Goal: Task Accomplishment & Management: Complete application form

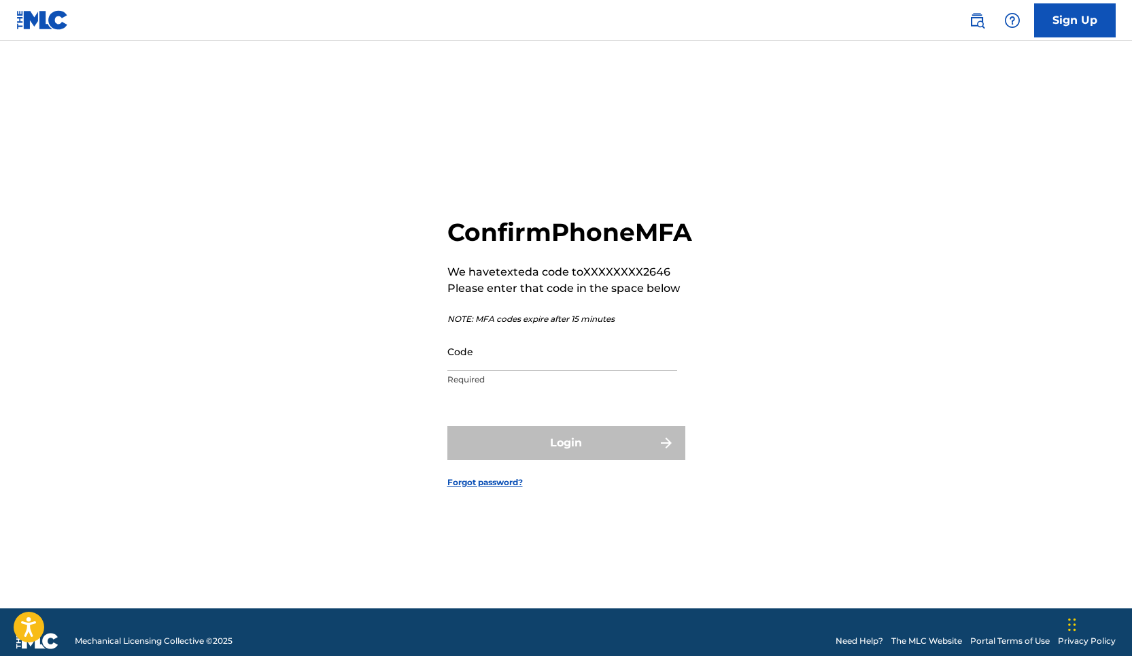
click at [498, 360] on input "Code" at bounding box center [562, 351] width 230 height 39
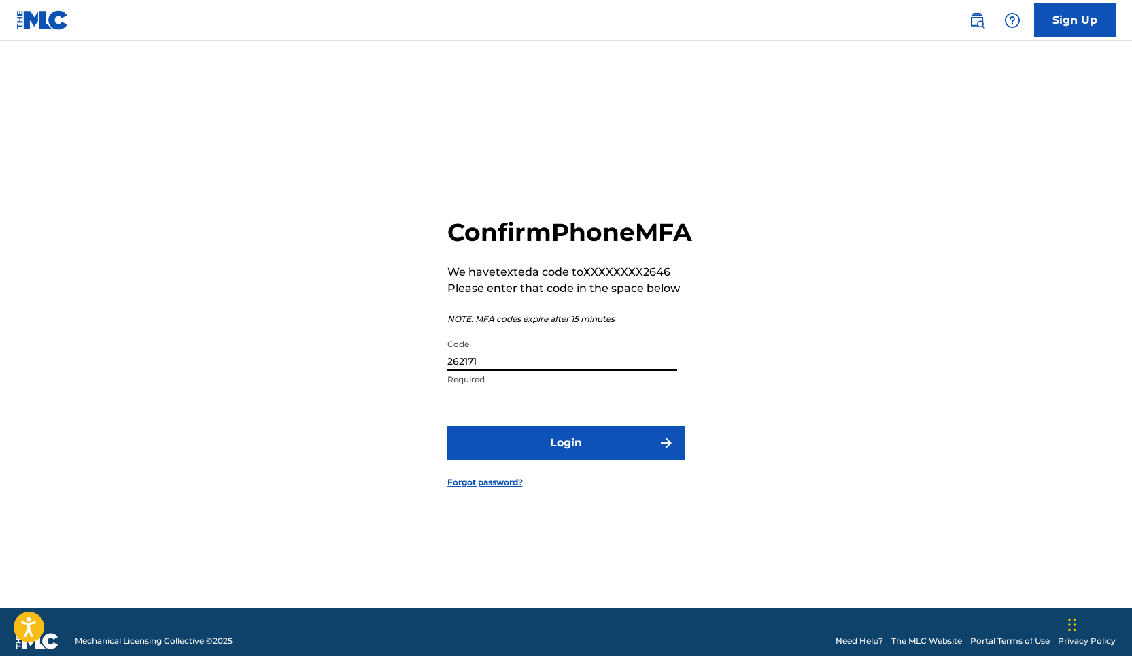
type input "262171"
click at [582, 455] on button "Login" at bounding box center [566, 443] width 238 height 34
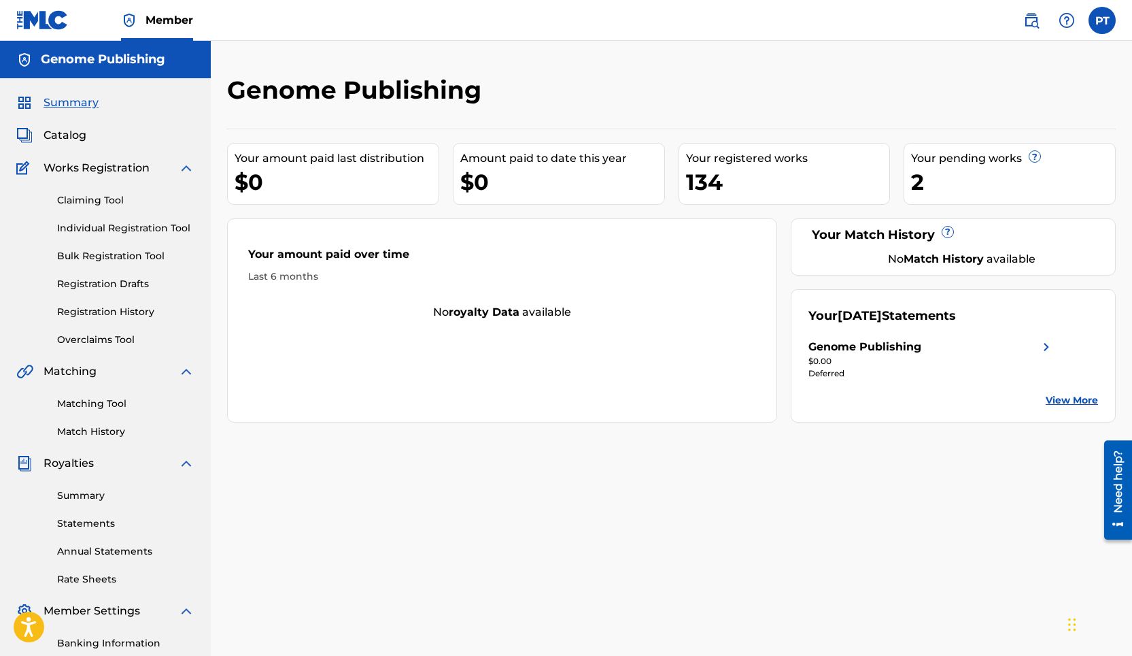
click at [145, 230] on link "Individual Registration Tool" at bounding box center [125, 228] width 137 height 14
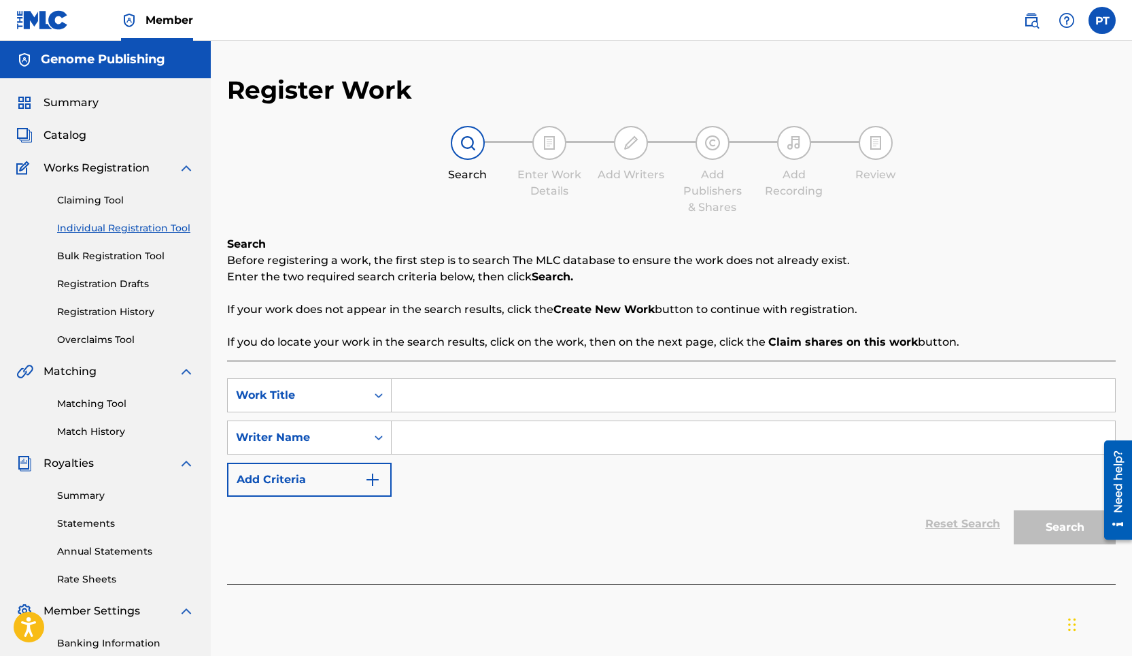
click at [494, 400] on input "Search Form" at bounding box center [754, 395] width 724 height 33
drag, startPoint x: 528, startPoint y: 388, endPoint x: 441, endPoint y: 388, distance: 87.7
click at [392, 384] on input "No Matter What" at bounding box center [754, 395] width 724 height 33
type input "No Matter What"
click at [467, 442] on input "Search Form" at bounding box center [754, 437] width 724 height 33
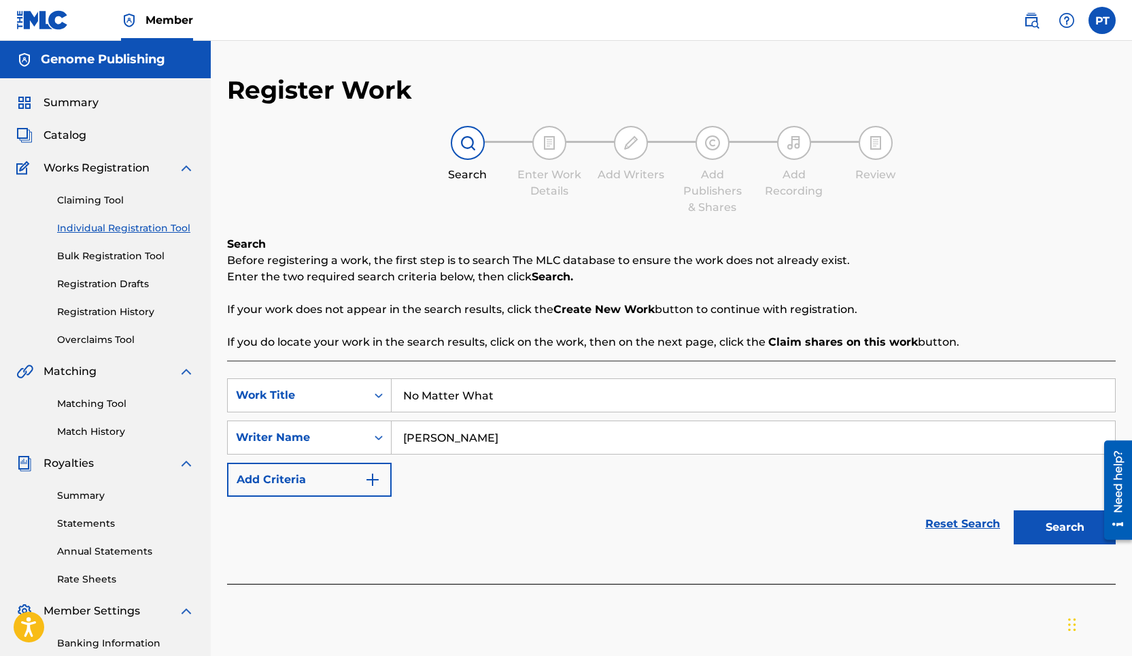
type input "[PERSON_NAME]"
click at [1028, 528] on button "Search" at bounding box center [1065, 527] width 102 height 34
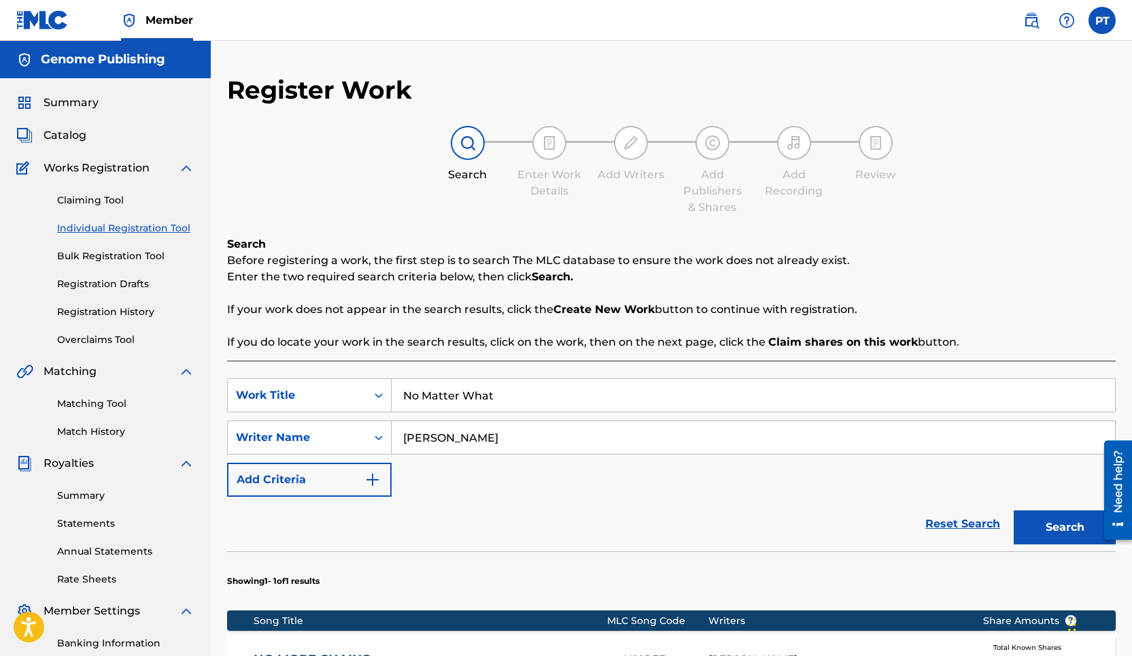
click at [1028, 518] on button "Search" at bounding box center [1065, 527] width 102 height 34
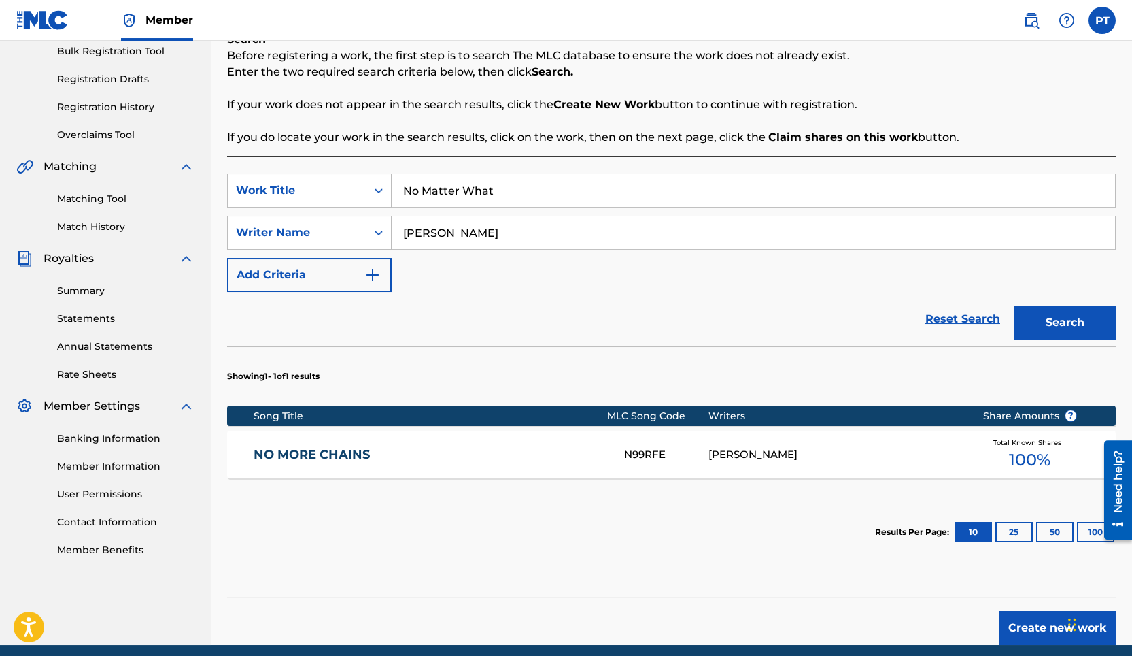
scroll to position [259, 0]
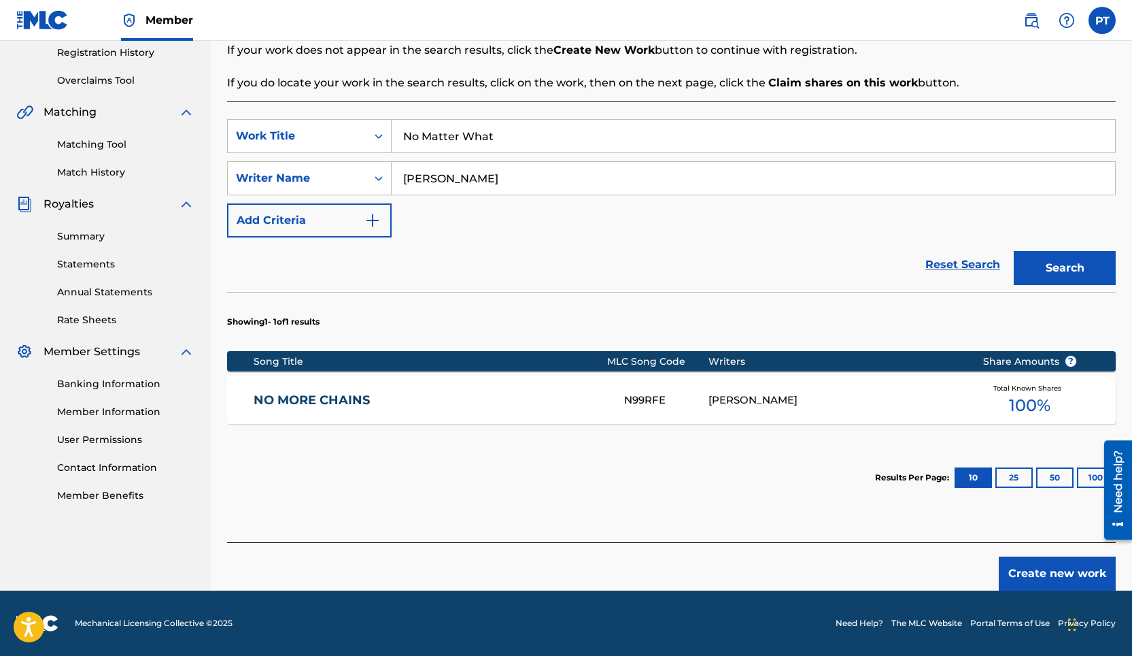
drag, startPoint x: 1043, startPoint y: 576, endPoint x: 1034, endPoint y: 571, distance: 9.4
click at [1034, 571] on button "Create new work" at bounding box center [1057, 573] width 117 height 34
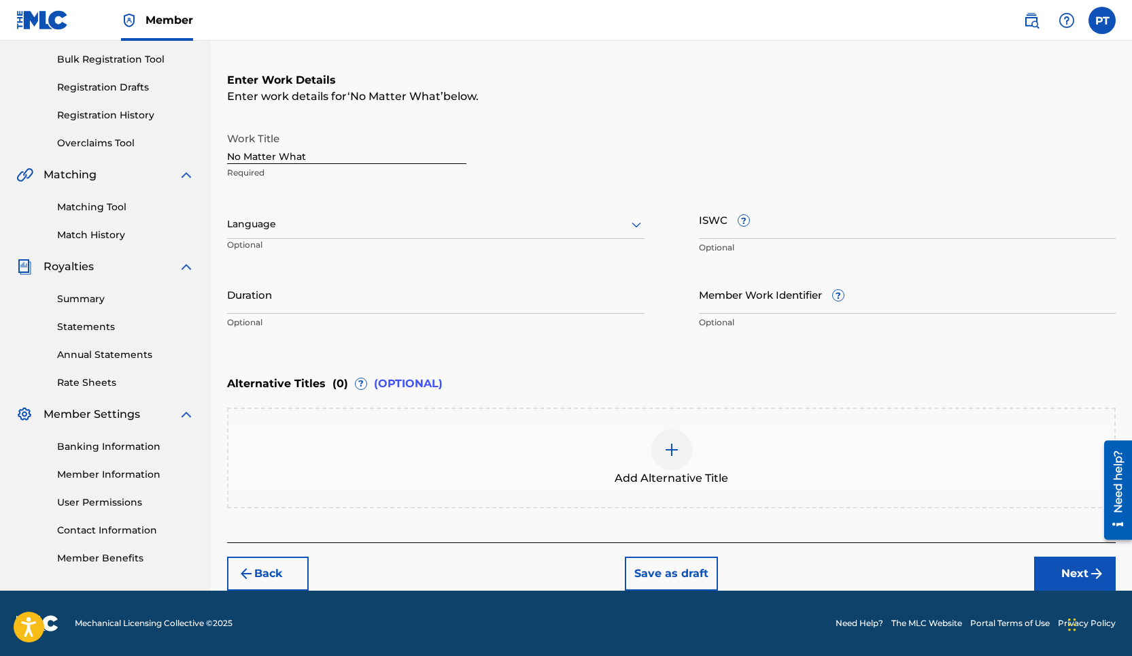
click at [454, 226] on div at bounding box center [436, 224] width 418 height 17
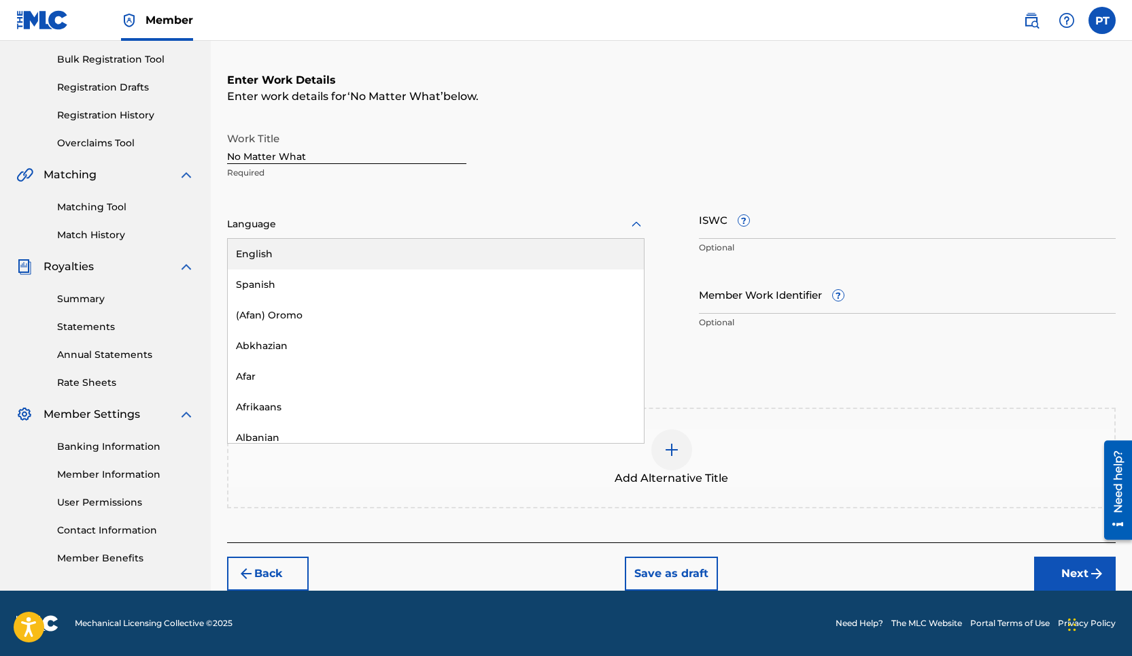
click at [258, 254] on div "English" at bounding box center [436, 254] width 416 height 31
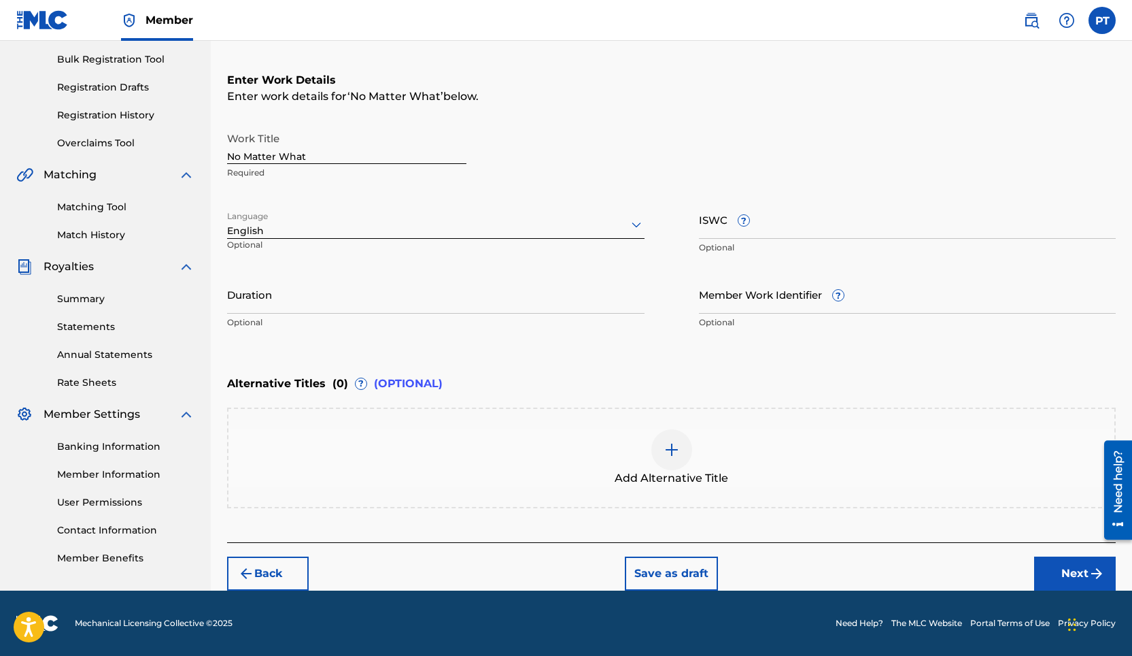
click at [1064, 574] on button "Next" at bounding box center [1075, 573] width 82 height 34
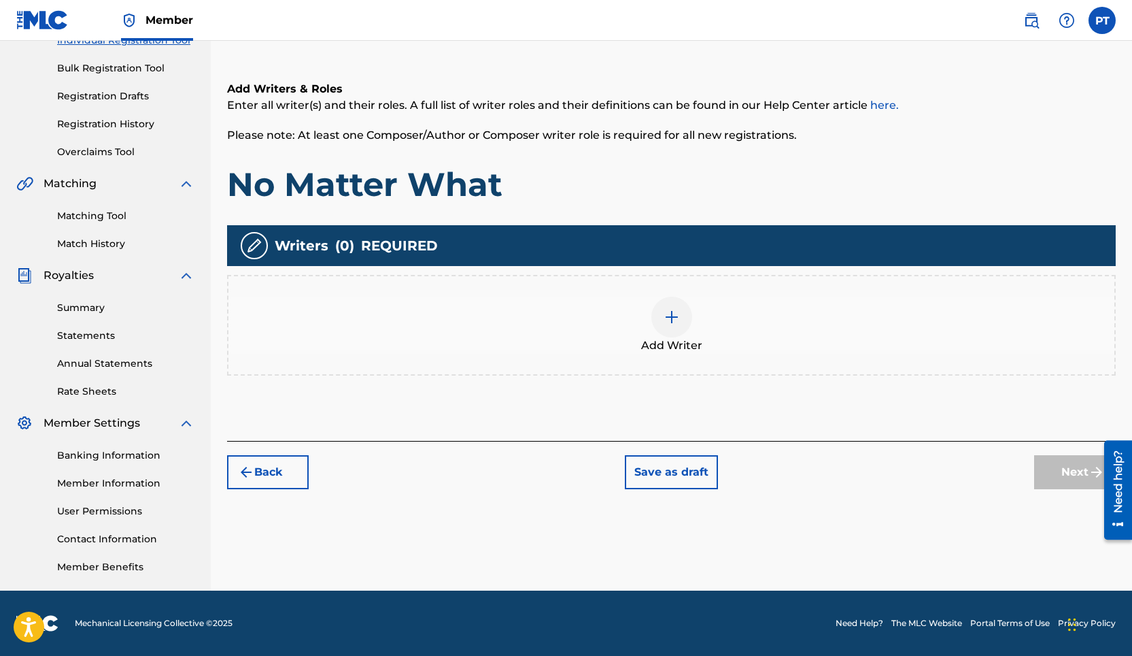
click at [666, 320] on img at bounding box center [672, 317] width 16 height 16
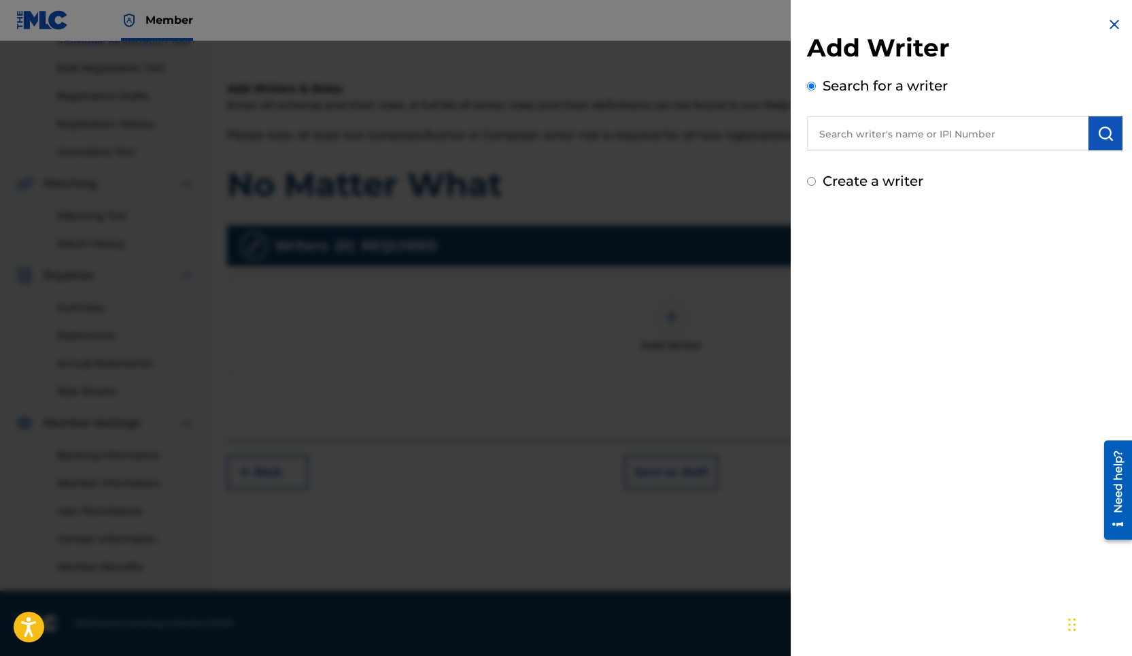
drag, startPoint x: 1009, startPoint y: 128, endPoint x: 1016, endPoint y: 124, distance: 8.2
click at [1009, 127] on input "text" at bounding box center [948, 133] width 282 height 34
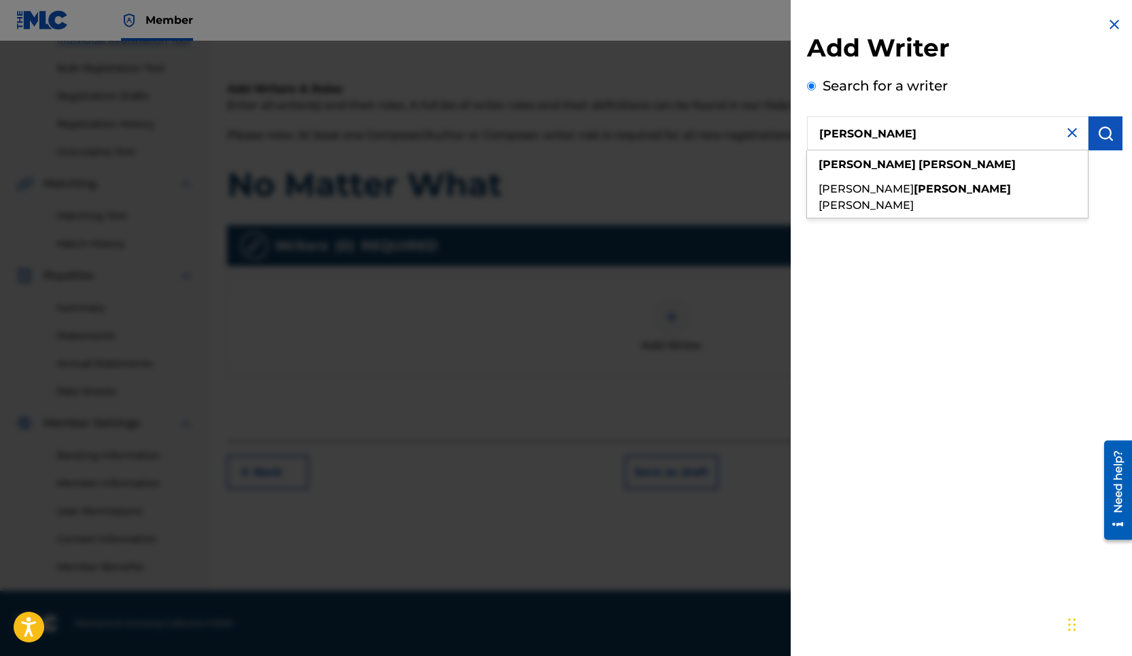
type input "[PERSON_NAME]"
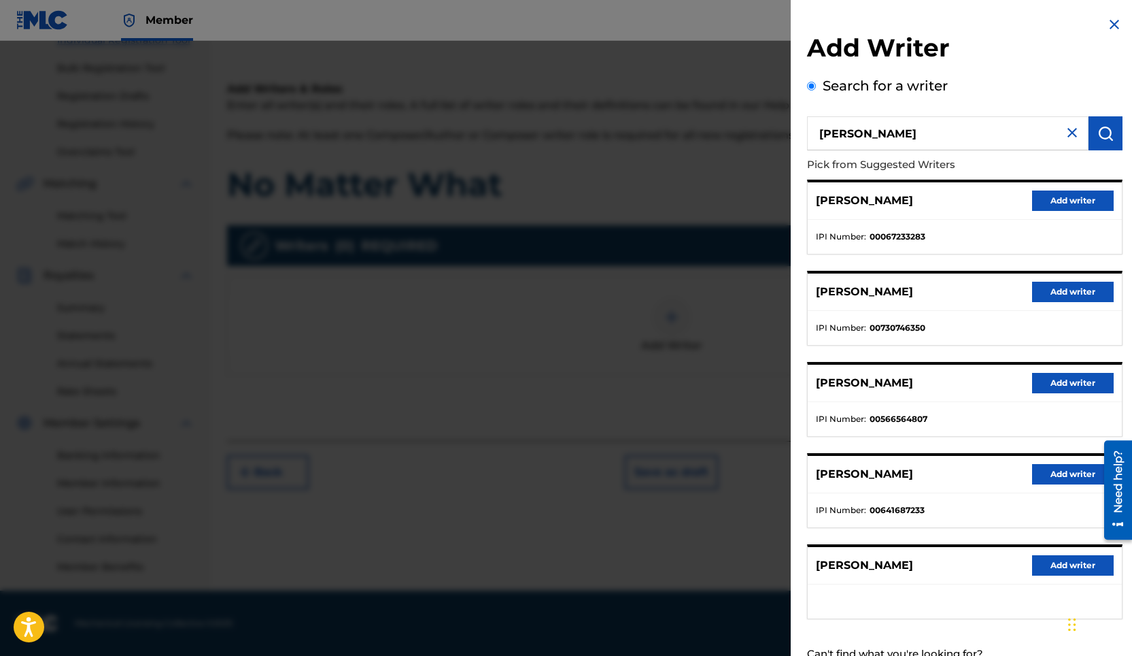
click at [1096, 565] on button "Add writer" at bounding box center [1073, 565] width 82 height 20
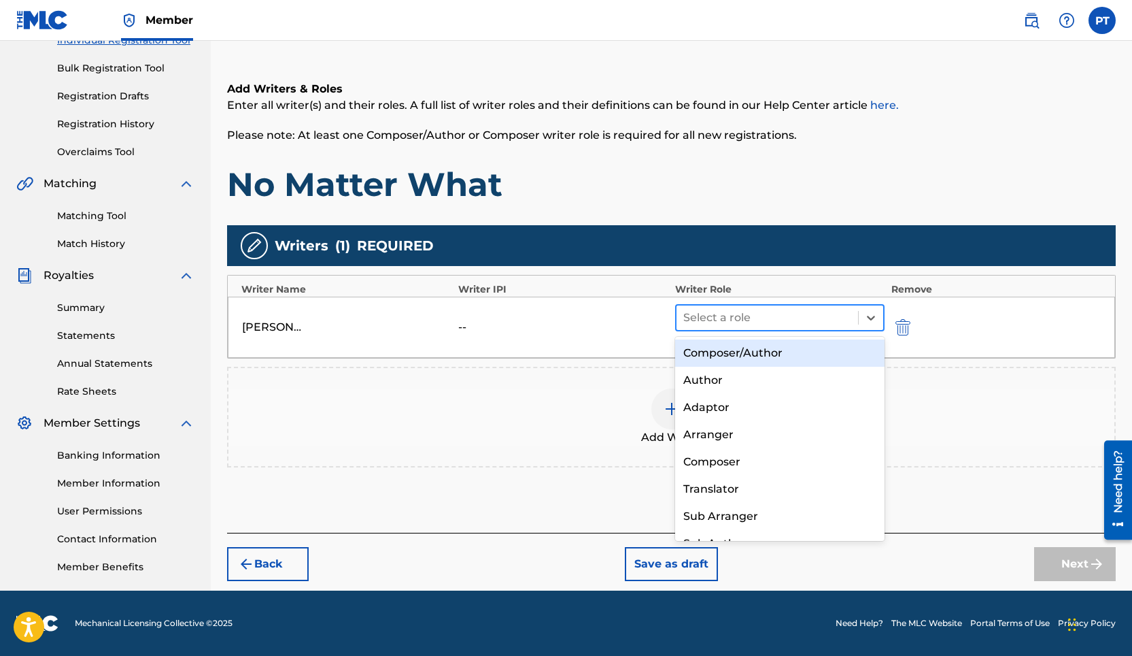
click at [790, 305] on div "Select a role" at bounding box center [768, 317] width 182 height 24
click at [700, 354] on div "Composer/Author" at bounding box center [779, 352] width 209 height 27
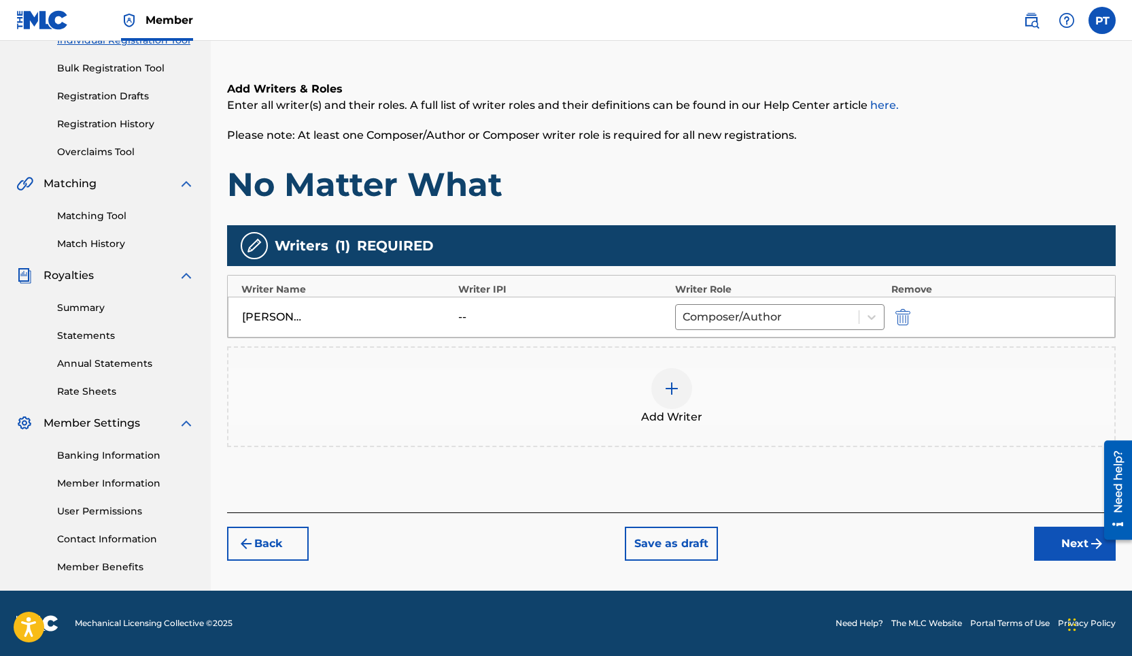
click at [1051, 534] on button "Next" at bounding box center [1075, 543] width 82 height 34
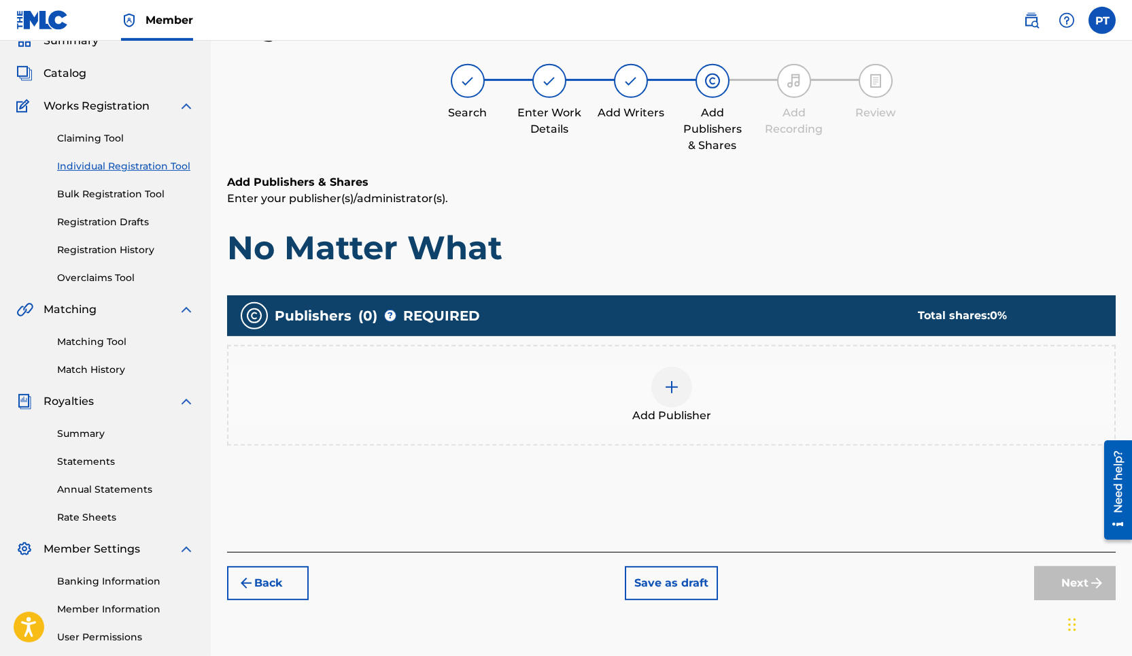
scroll to position [61, 0]
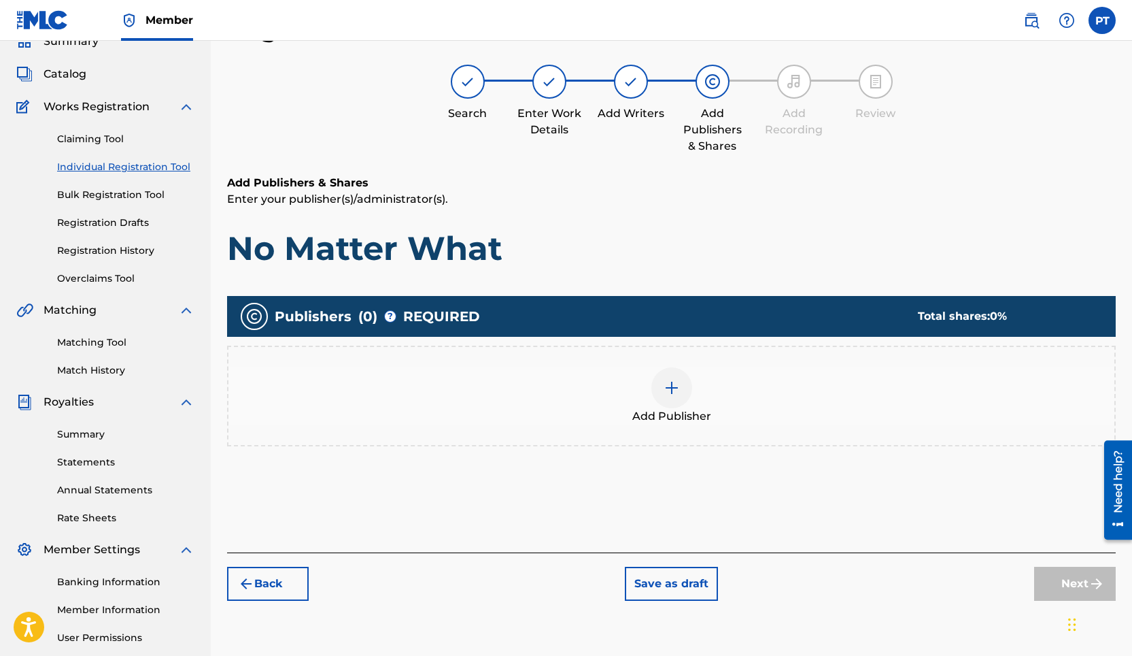
click at [660, 365] on div "Add Publisher" at bounding box center [671, 395] width 889 height 101
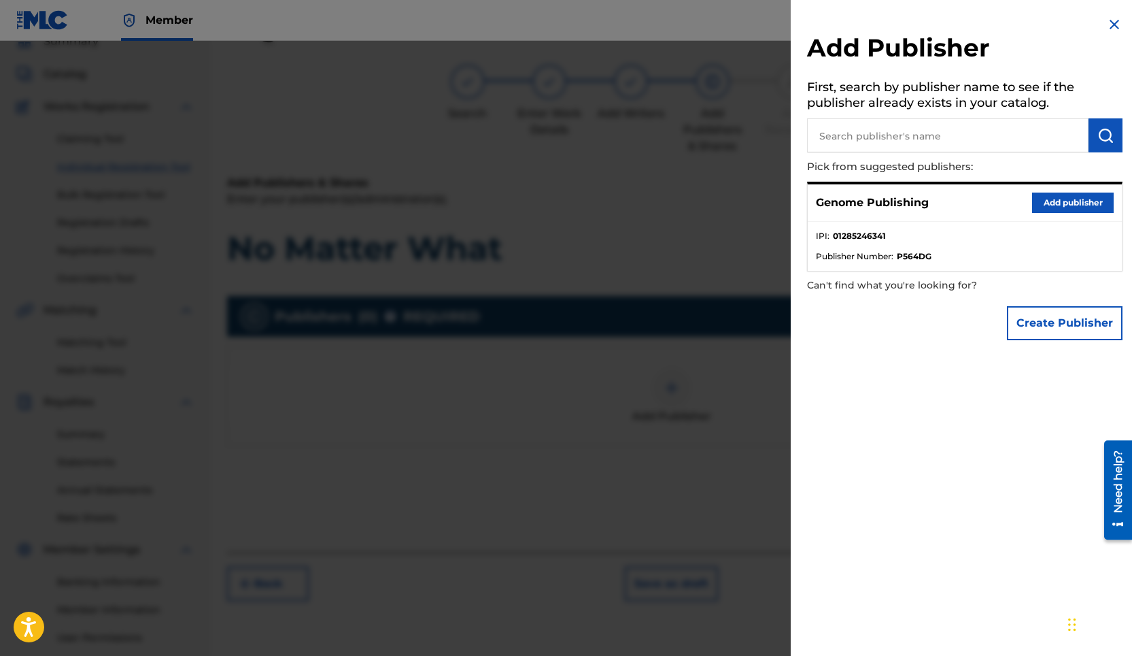
drag, startPoint x: 1096, startPoint y: 202, endPoint x: 1081, endPoint y: 205, distance: 15.3
click at [1094, 202] on button "Add publisher" at bounding box center [1073, 202] width 82 height 20
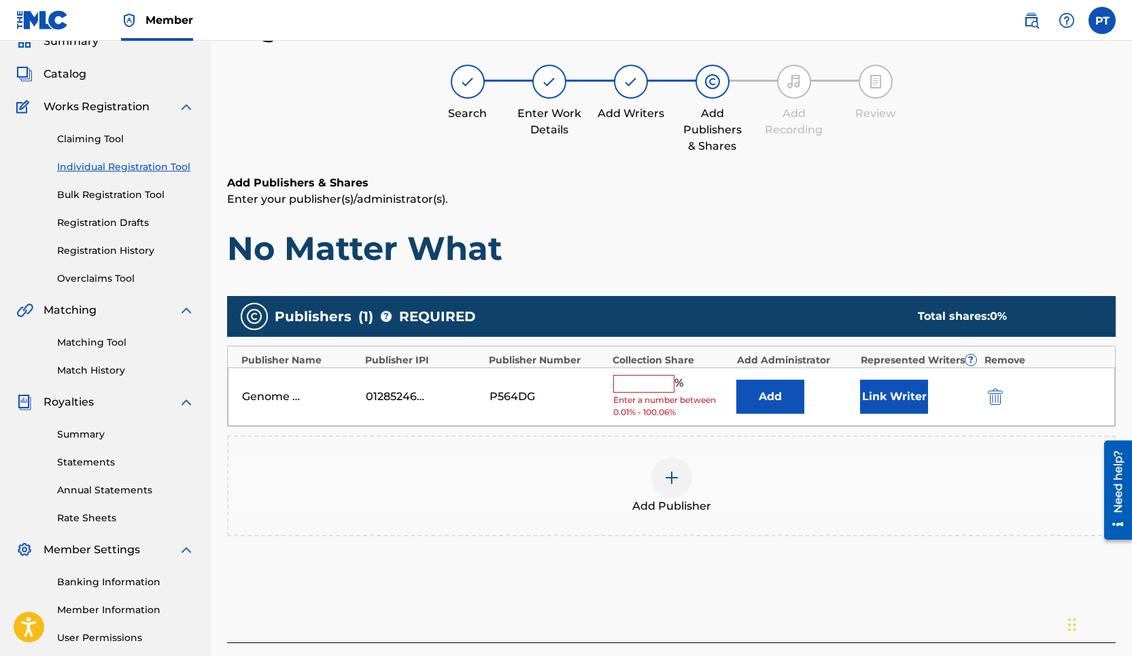
drag, startPoint x: 649, startPoint y: 385, endPoint x: 618, endPoint y: 371, distance: 33.5
click at [634, 379] on input "text" at bounding box center [643, 384] width 61 height 18
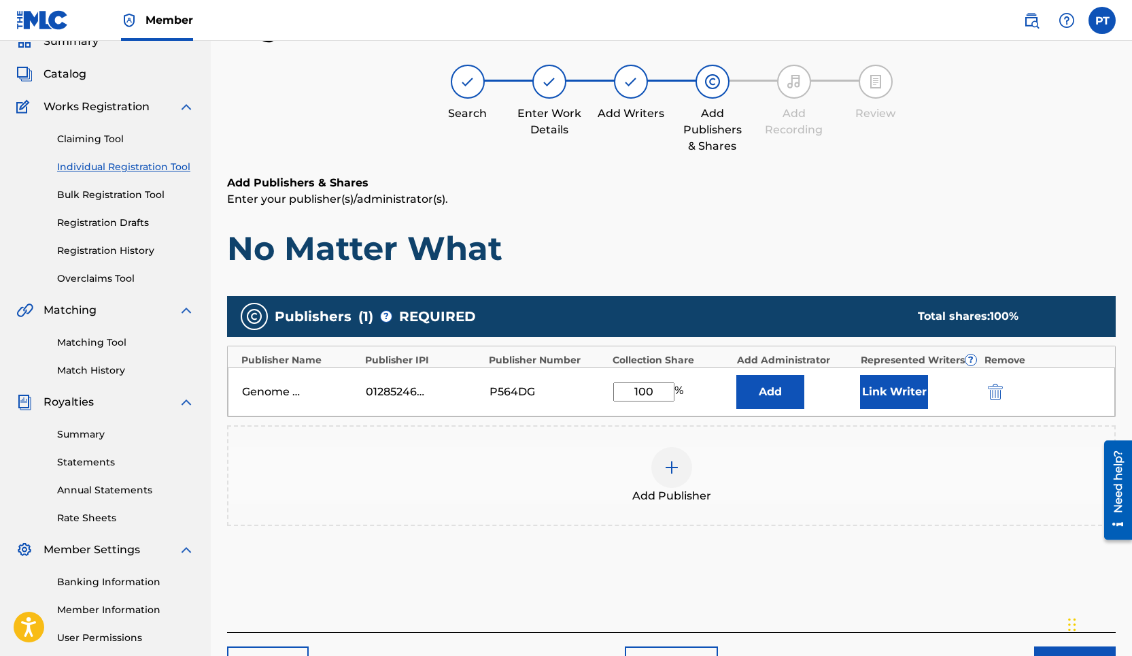
type input "100"
click at [904, 392] on button "Link Writer" at bounding box center [894, 392] width 68 height 34
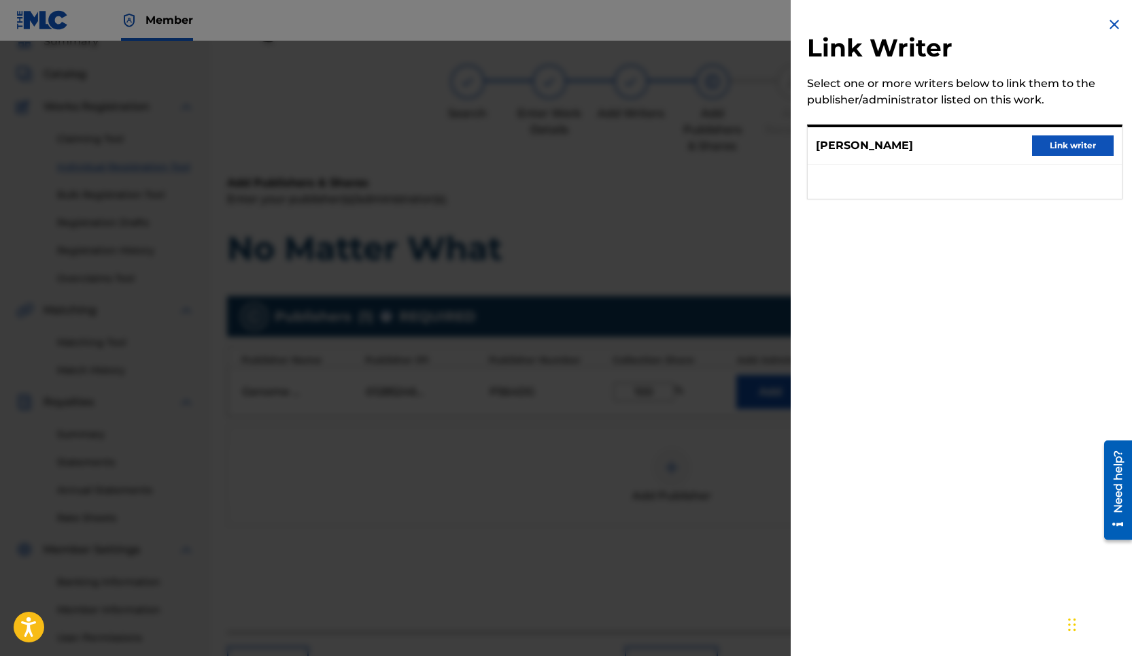
click at [1083, 148] on button "Link writer" at bounding box center [1073, 145] width 82 height 20
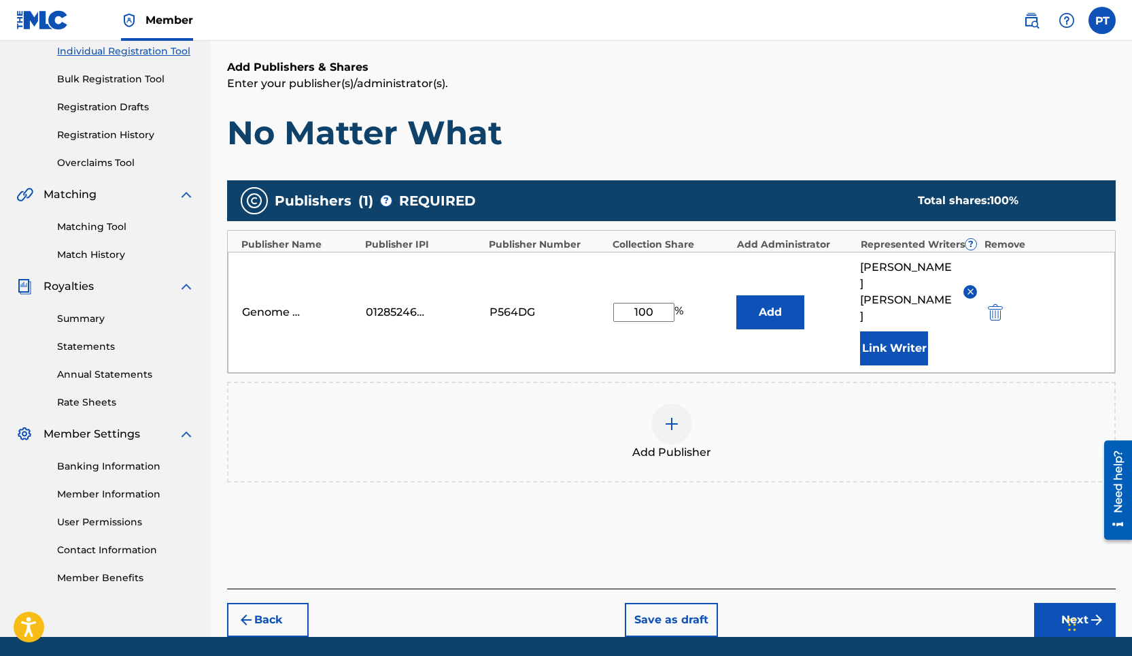
click at [1066, 603] on button "Next" at bounding box center [1075, 620] width 82 height 34
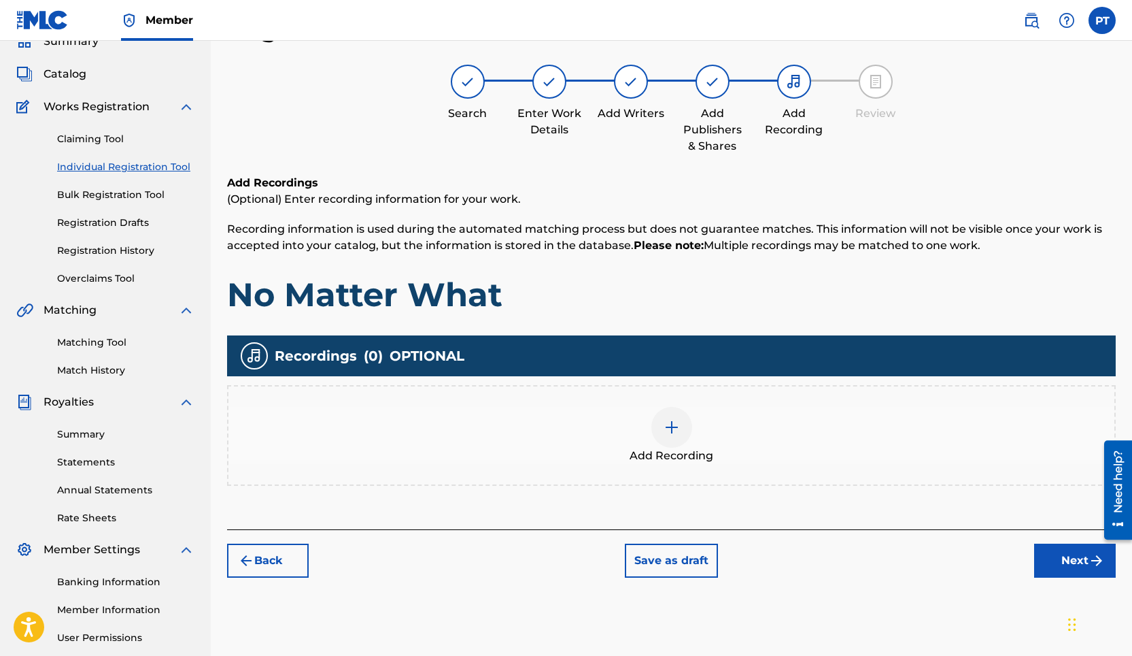
click at [677, 413] on div at bounding box center [671, 427] width 41 height 41
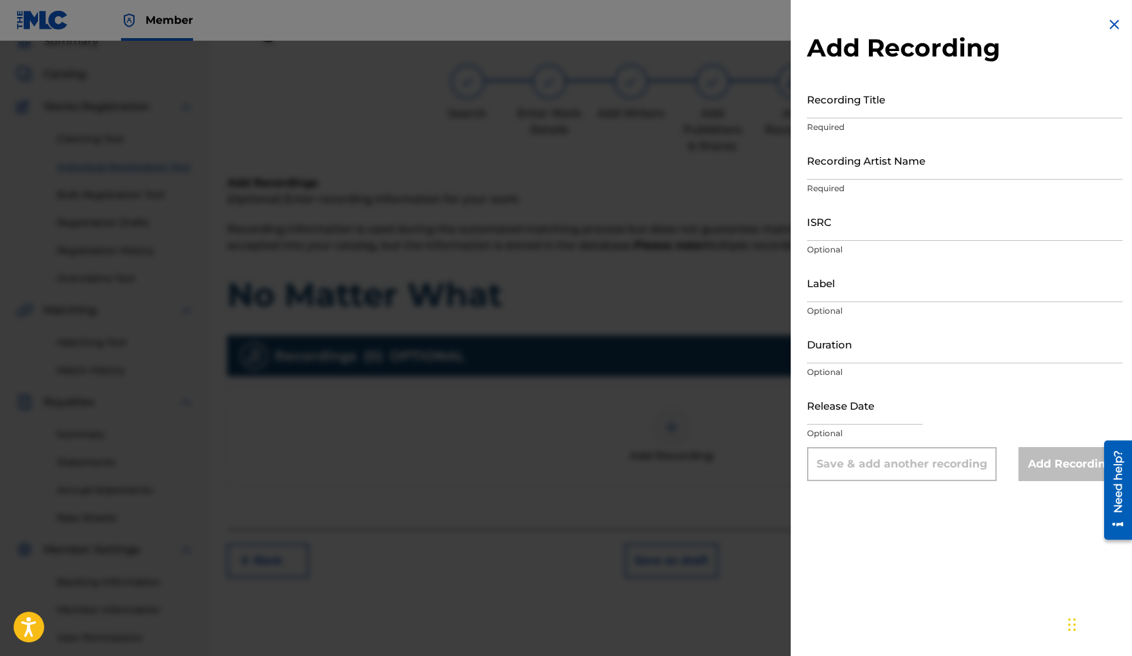
click at [970, 110] on input "Recording Title" at bounding box center [965, 99] width 316 height 39
paste input "No Matter What"
type input "No Matter What"
click at [872, 173] on input "Recording Artist Name" at bounding box center [965, 160] width 316 height 39
click at [867, 173] on input "Recording Artist Name" at bounding box center [965, 160] width 316 height 39
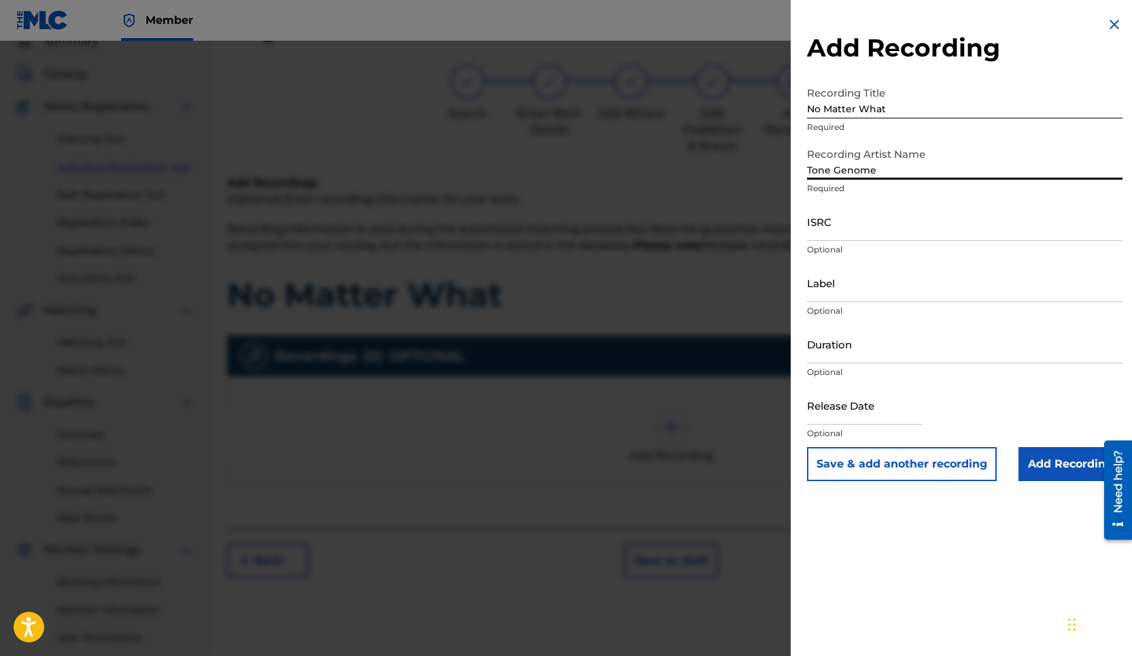
type input "Tone Genome"
click at [923, 417] on input "text" at bounding box center [865, 405] width 116 height 39
select select "7"
select select "2025"
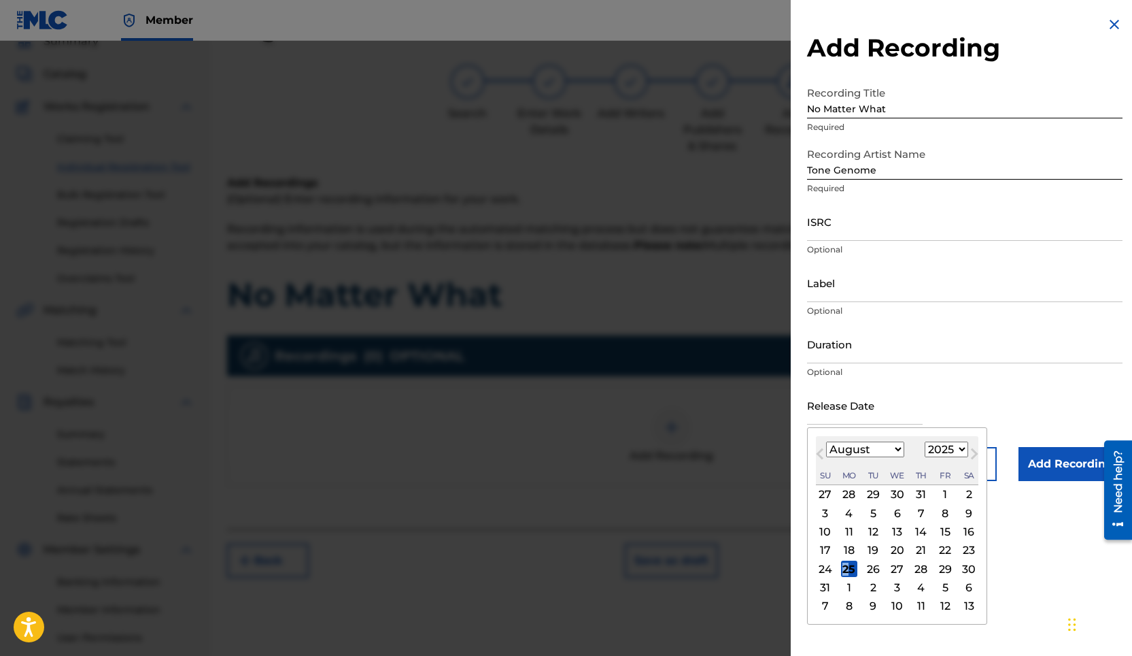
click at [849, 568] on div "25" at bounding box center [849, 568] width 16 height 16
type input "[DATE]"
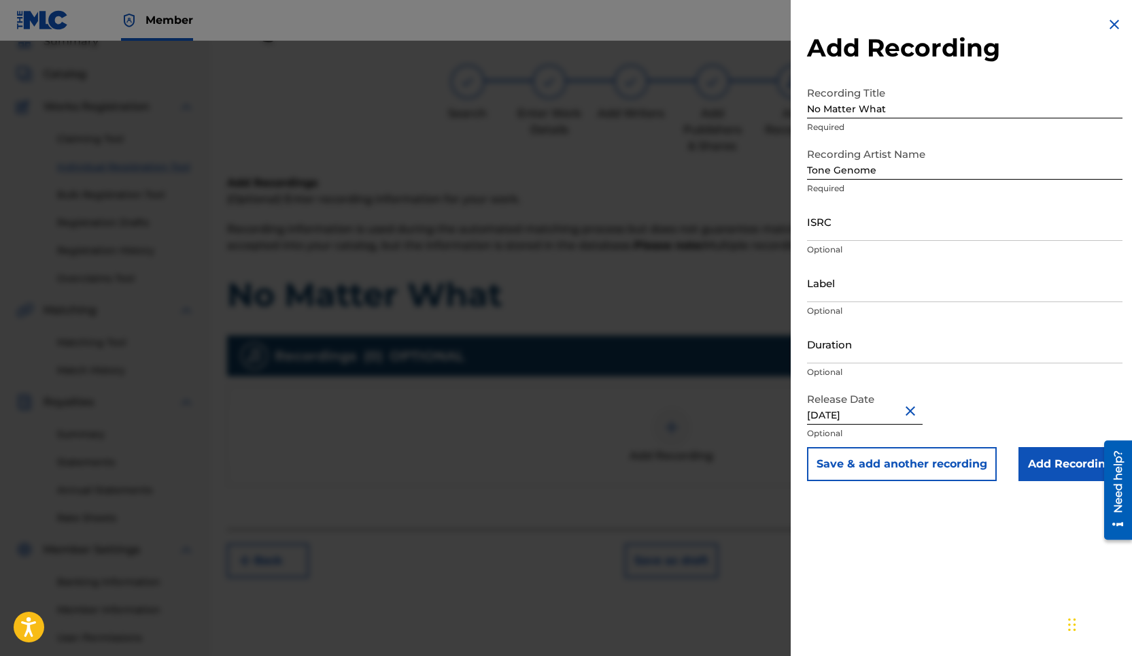
click at [1053, 465] on input "Add Recording" at bounding box center [1071, 464] width 104 height 34
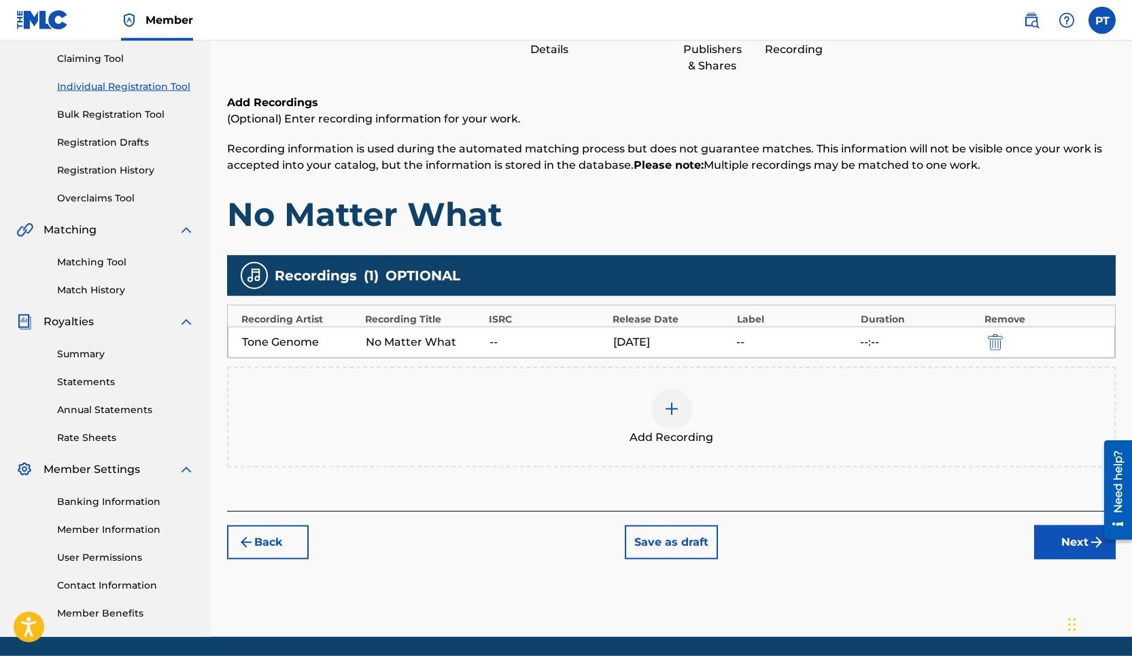
scroll to position [177, 0]
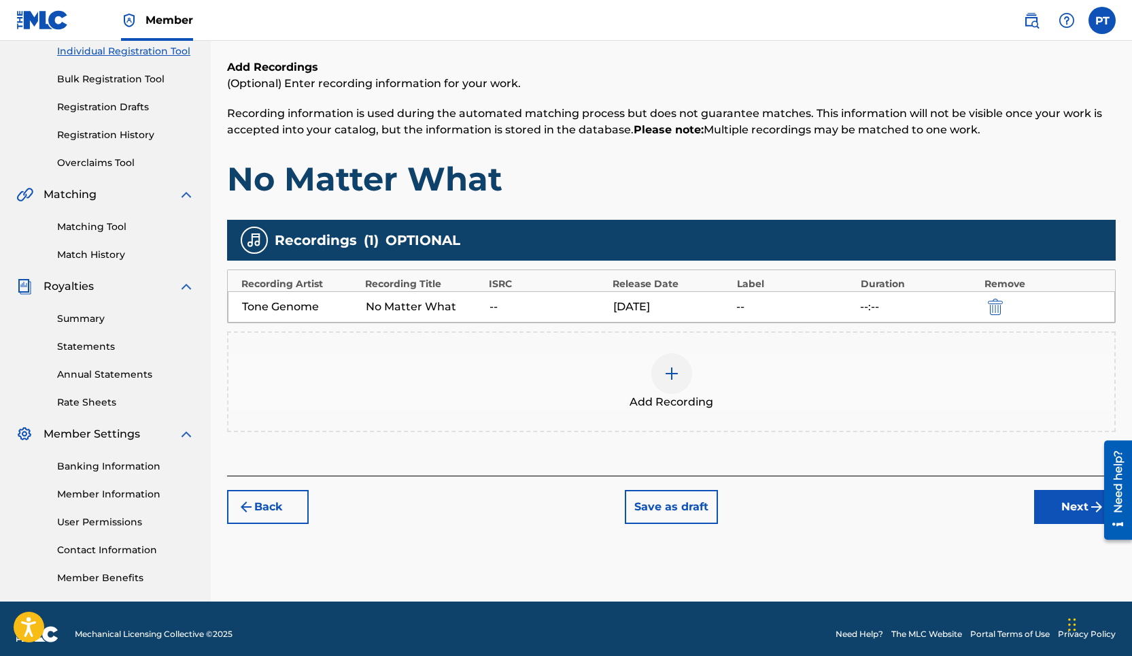
click at [1055, 513] on button "Next" at bounding box center [1075, 507] width 82 height 34
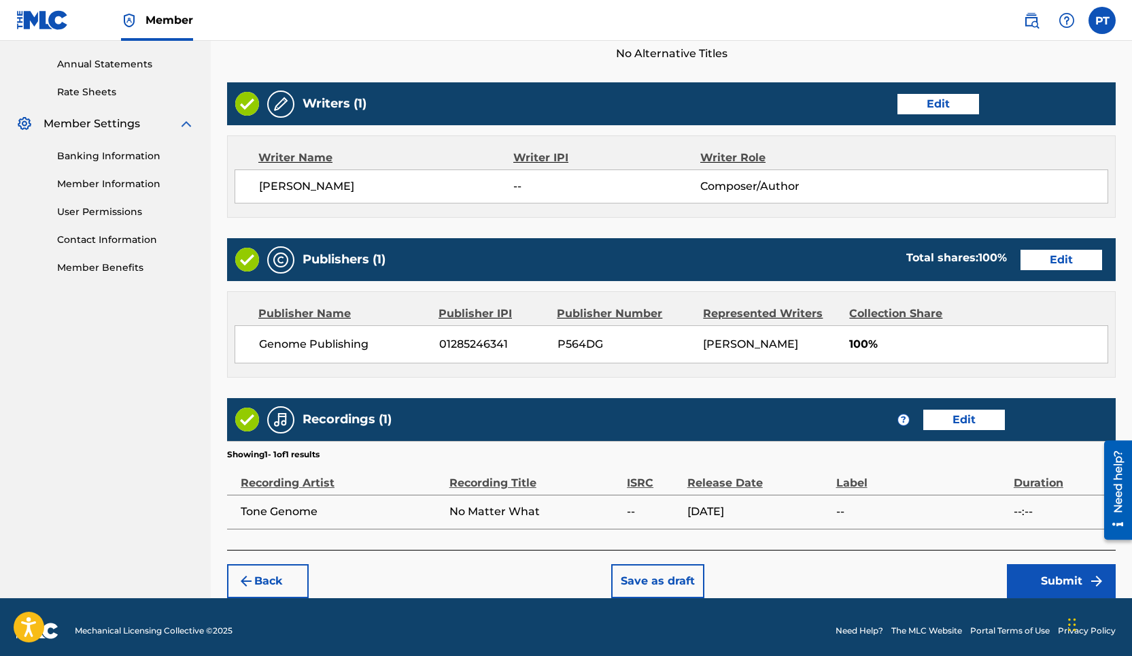
scroll to position [494, 0]
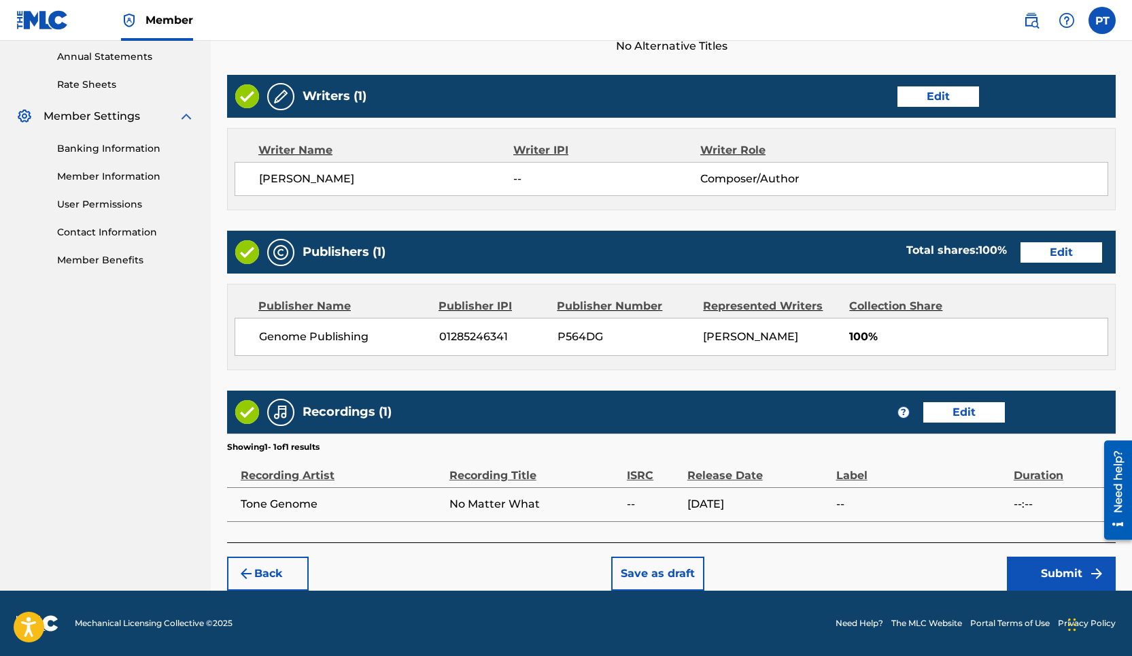
click at [1047, 574] on button "Submit" at bounding box center [1061, 573] width 109 height 34
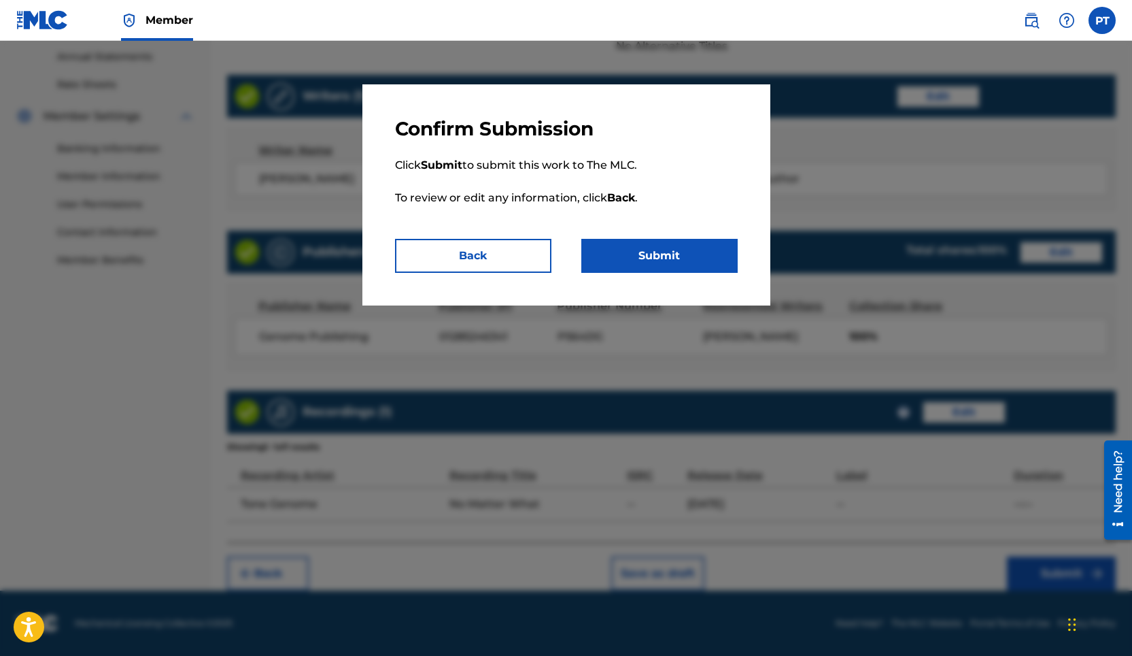
click at [665, 264] on button "Submit" at bounding box center [659, 256] width 156 height 34
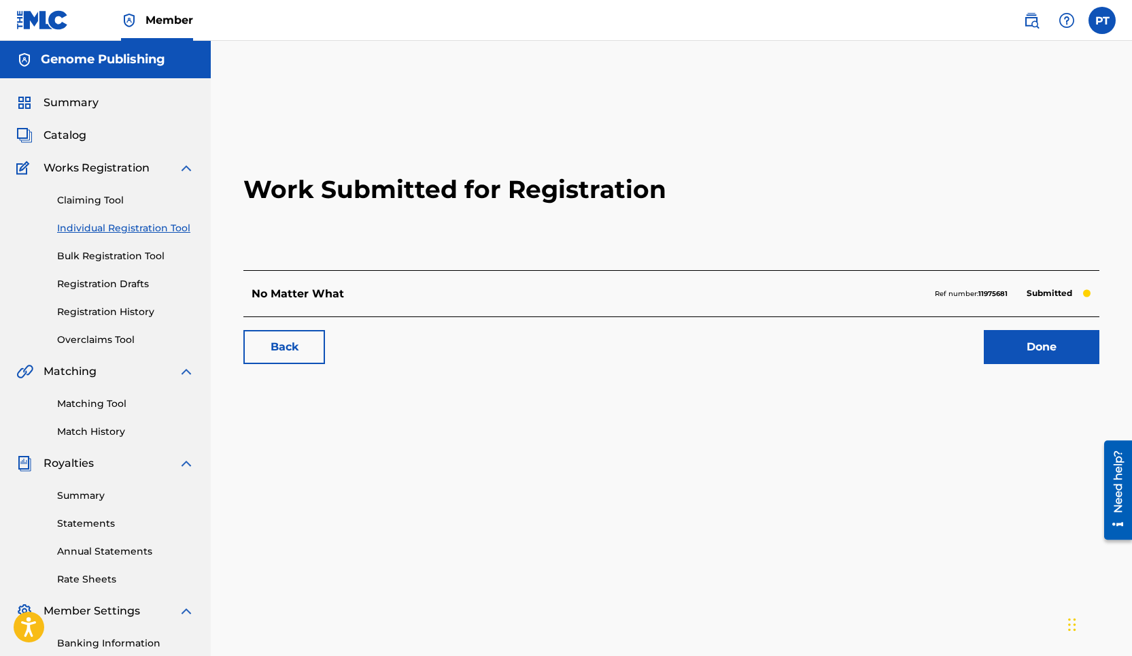
click at [1025, 355] on link "Done" at bounding box center [1042, 347] width 116 height 34
